Goal: Information Seeking & Learning: Understand process/instructions

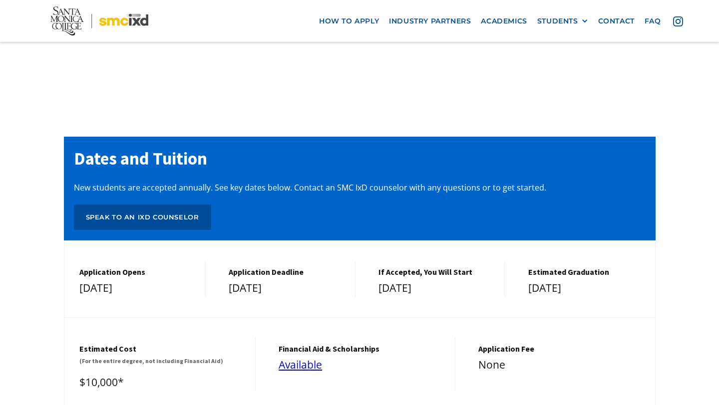
scroll to position [4071, 0]
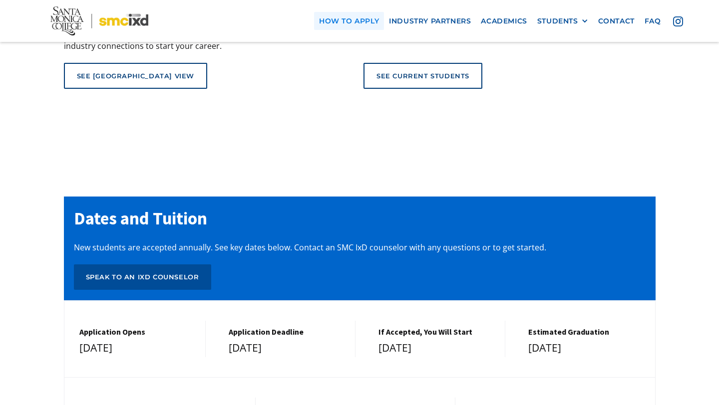
click at [362, 28] on link "how to apply" at bounding box center [349, 20] width 70 height 18
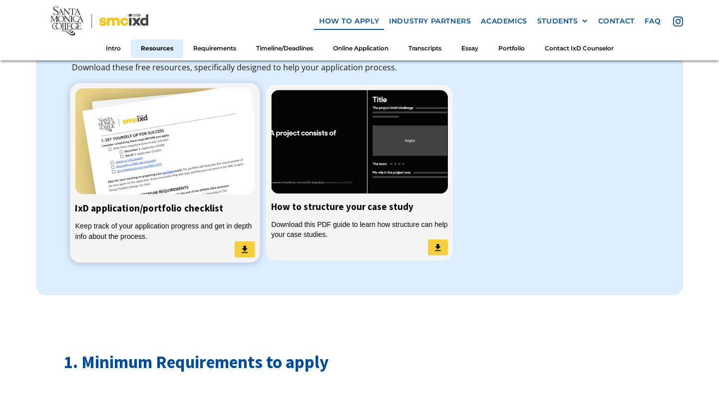
scroll to position [810, 0]
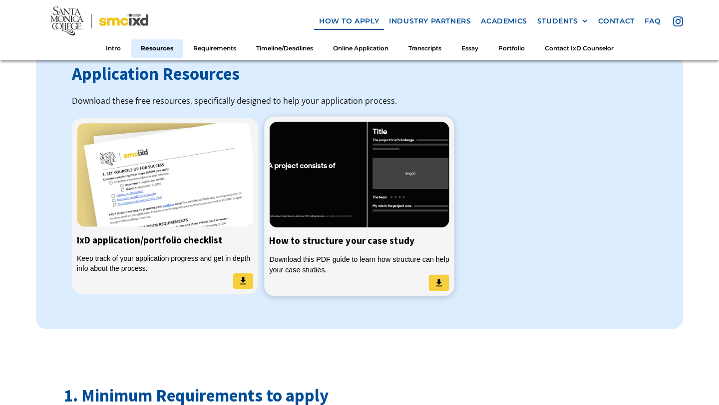
click at [319, 175] on img at bounding box center [360, 174] width 180 height 106
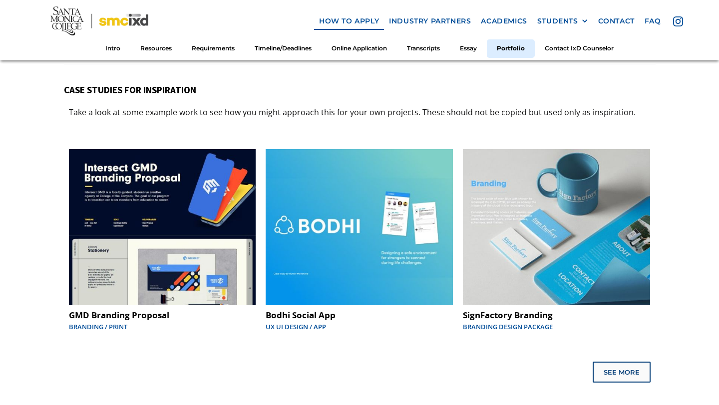
scroll to position [5034, 0]
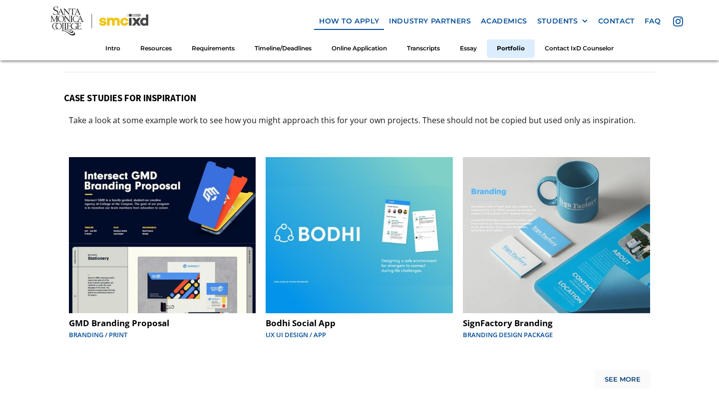
click at [615, 376] on div "See More" at bounding box center [623, 380] width 36 height 8
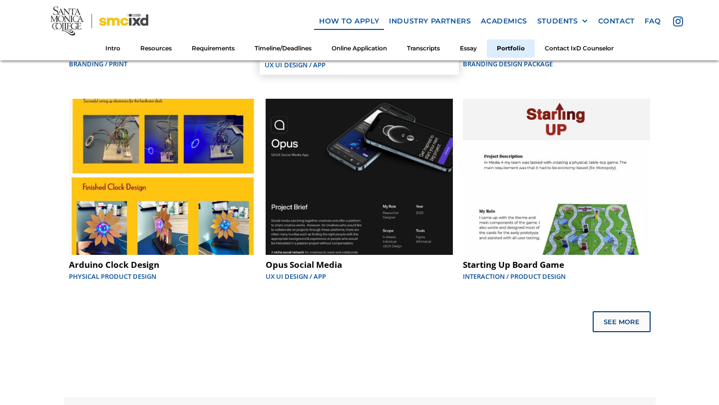
scroll to position [5379, 0]
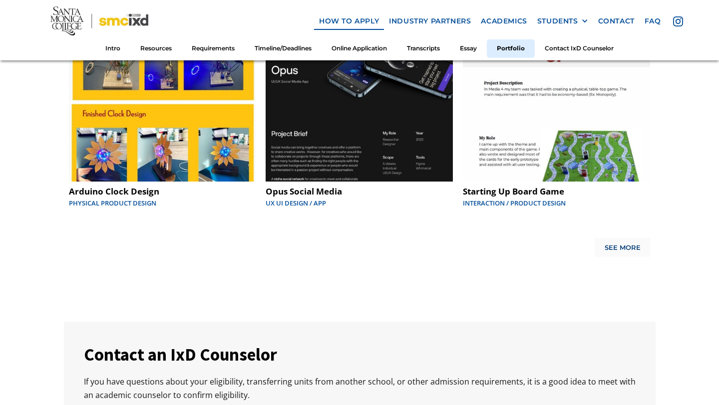
click at [607, 238] on link "See More" at bounding box center [623, 247] width 56 height 19
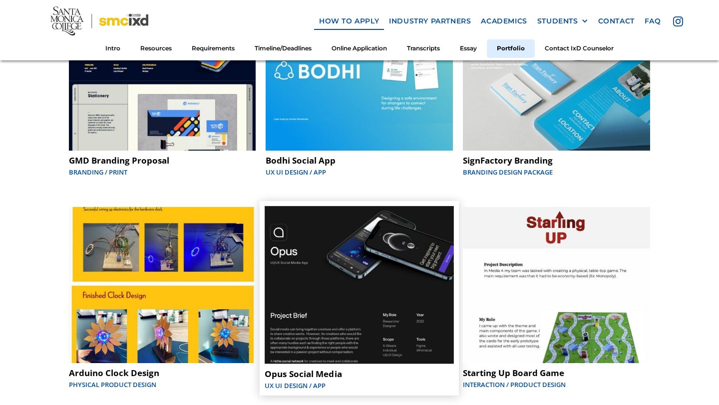
scroll to position [5185, 0]
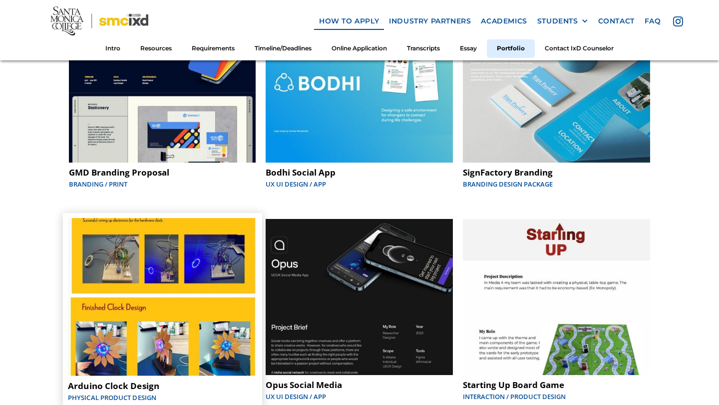
click at [199, 273] on img at bounding box center [162, 297] width 189 height 158
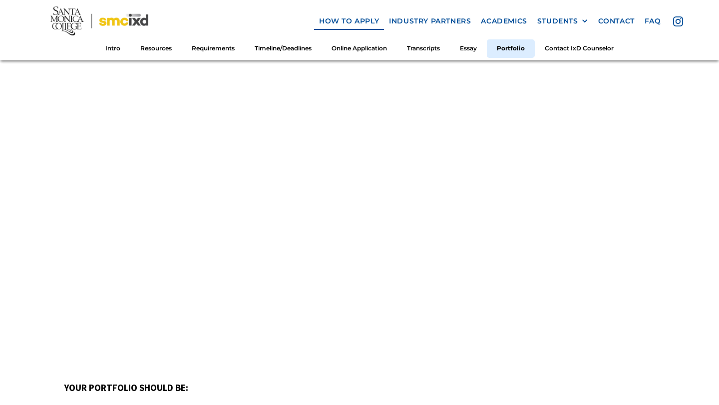
scroll to position [4247, 0]
